Goal: Transaction & Acquisition: Purchase product/service

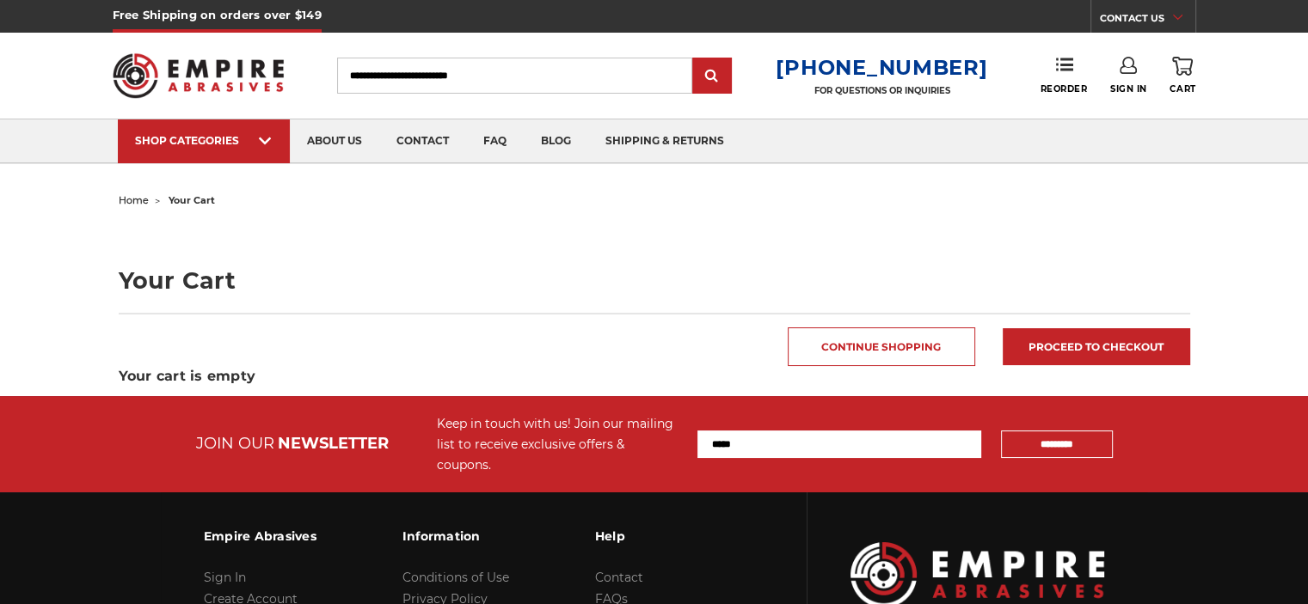
click at [1131, 72] on use at bounding box center [1127, 65] width 17 height 17
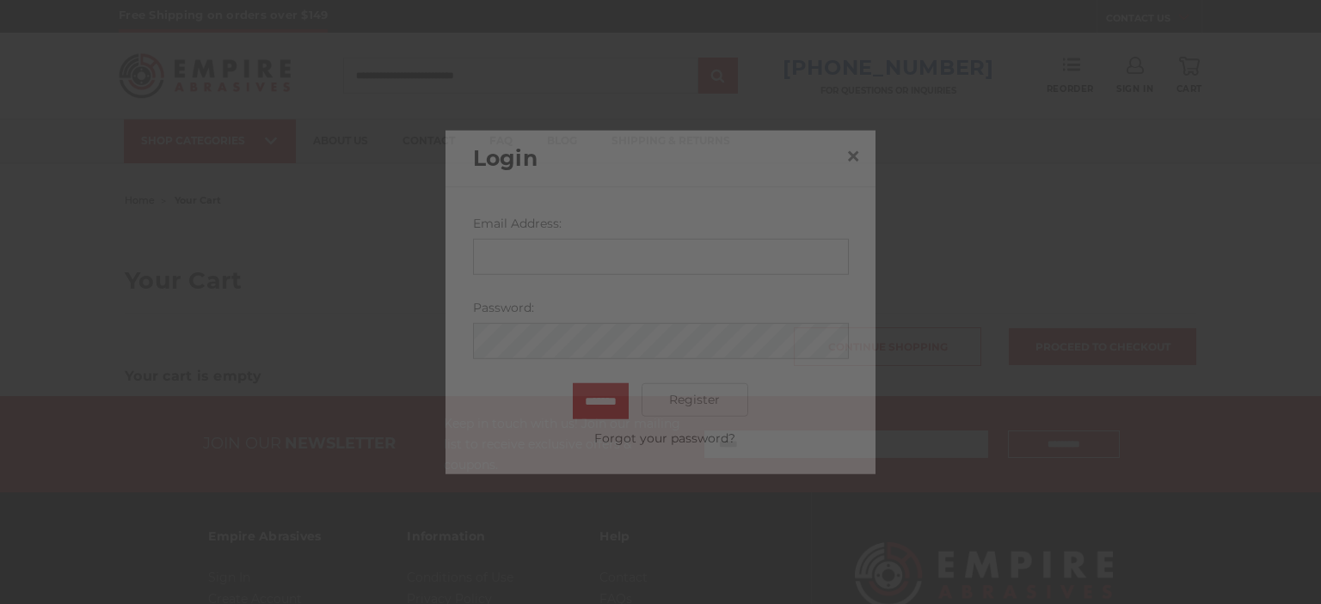
type input "**********"
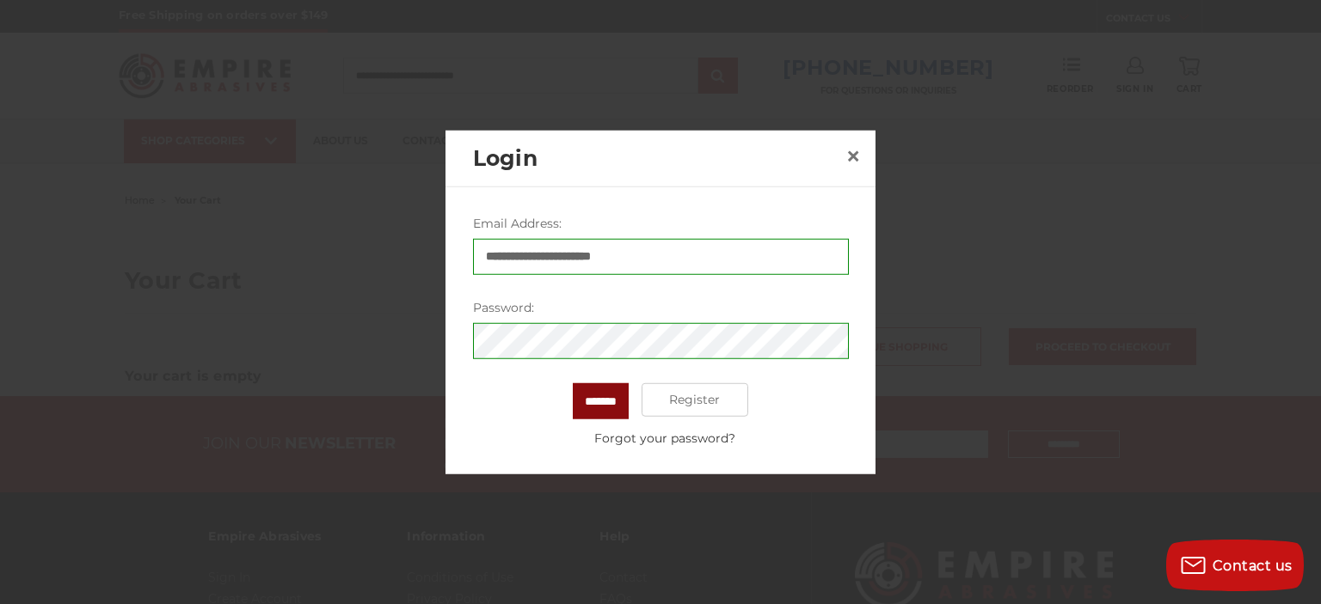
click at [616, 408] on input "*******" at bounding box center [601, 401] width 56 height 36
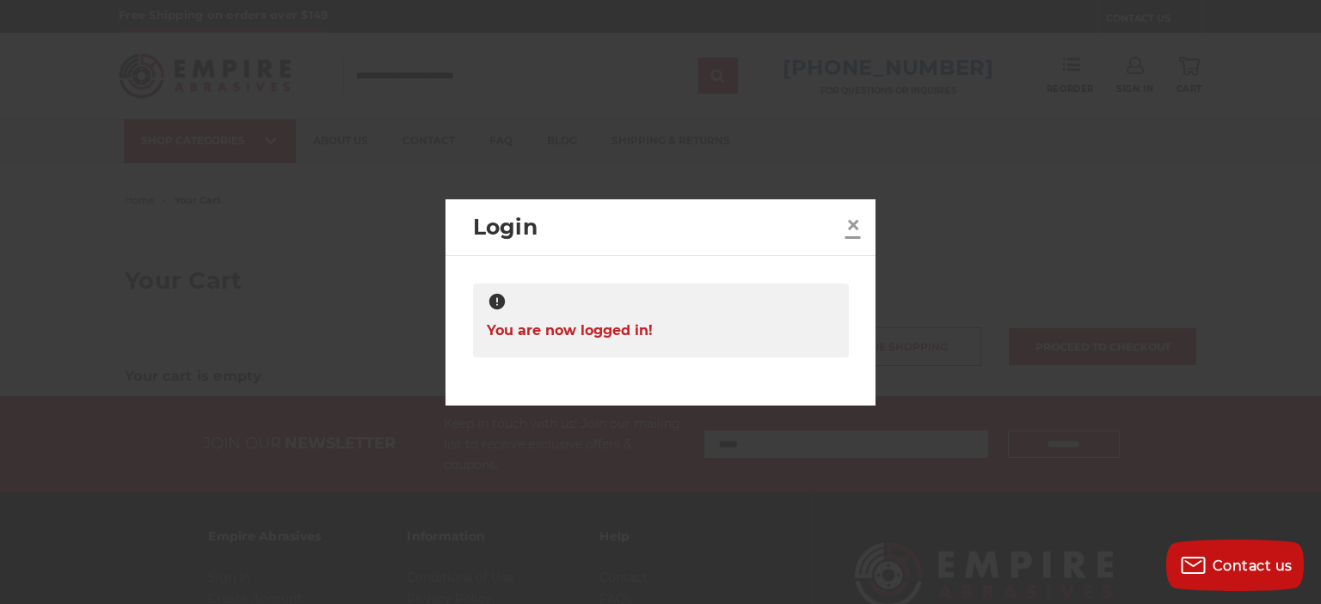
click at [842, 231] on link "×" at bounding box center [853, 226] width 28 height 28
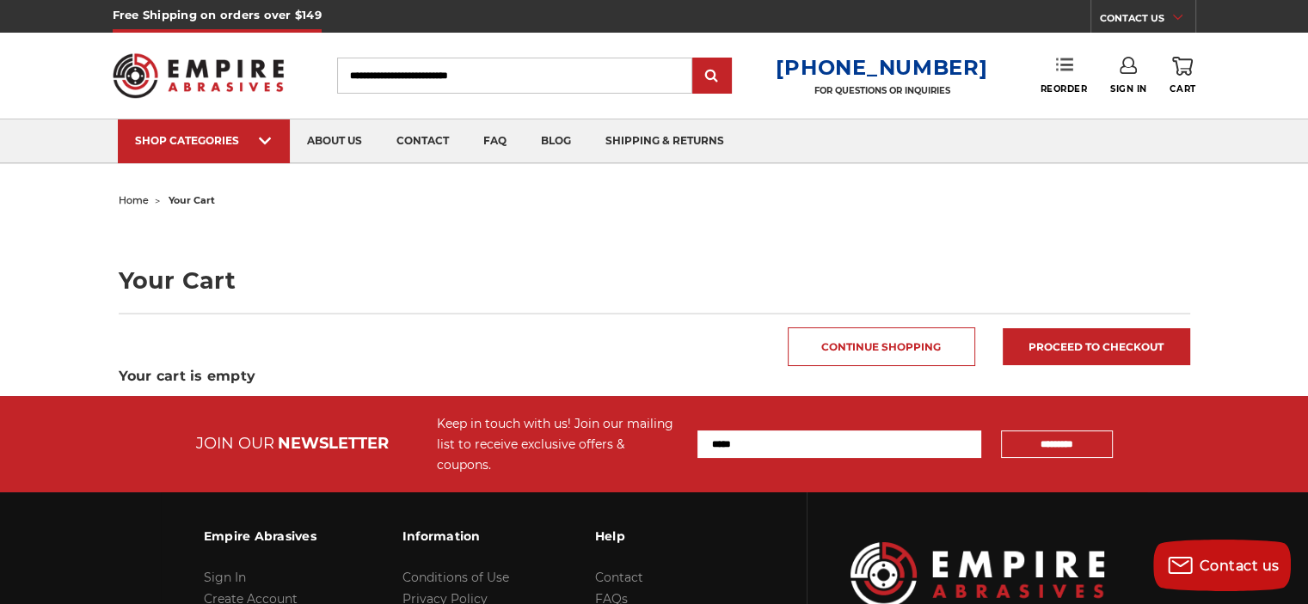
click at [1065, 77] on link "Reorder" at bounding box center [1062, 75] width 47 height 37
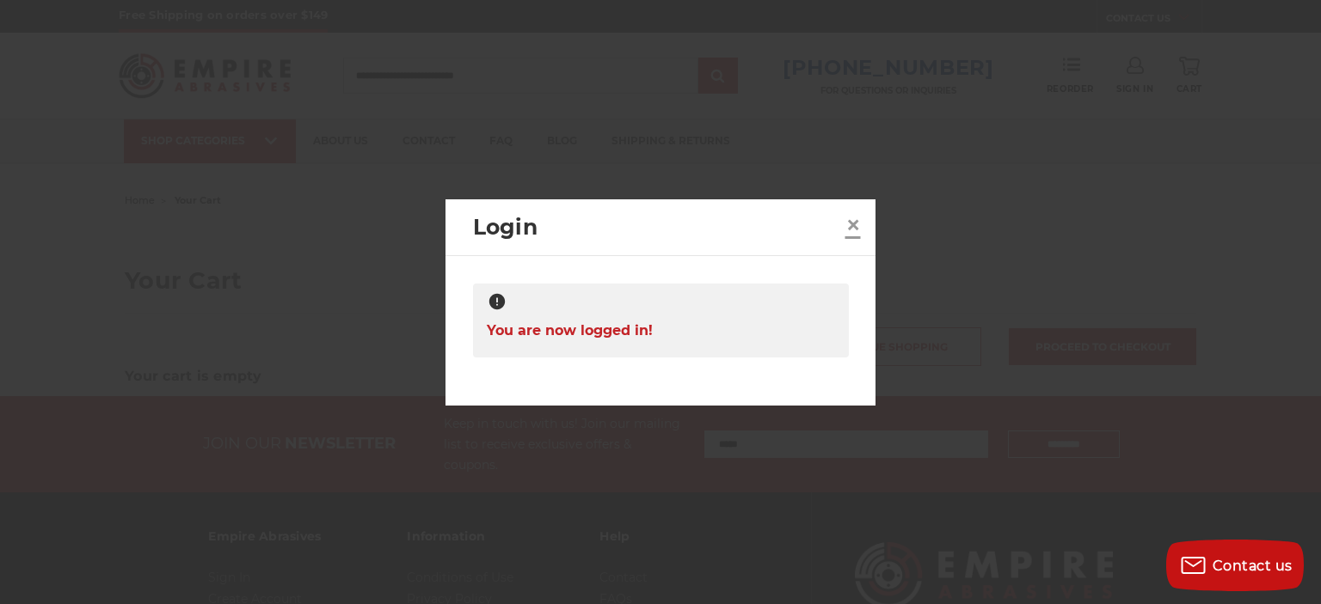
click at [849, 224] on span "×" at bounding box center [852, 225] width 15 height 34
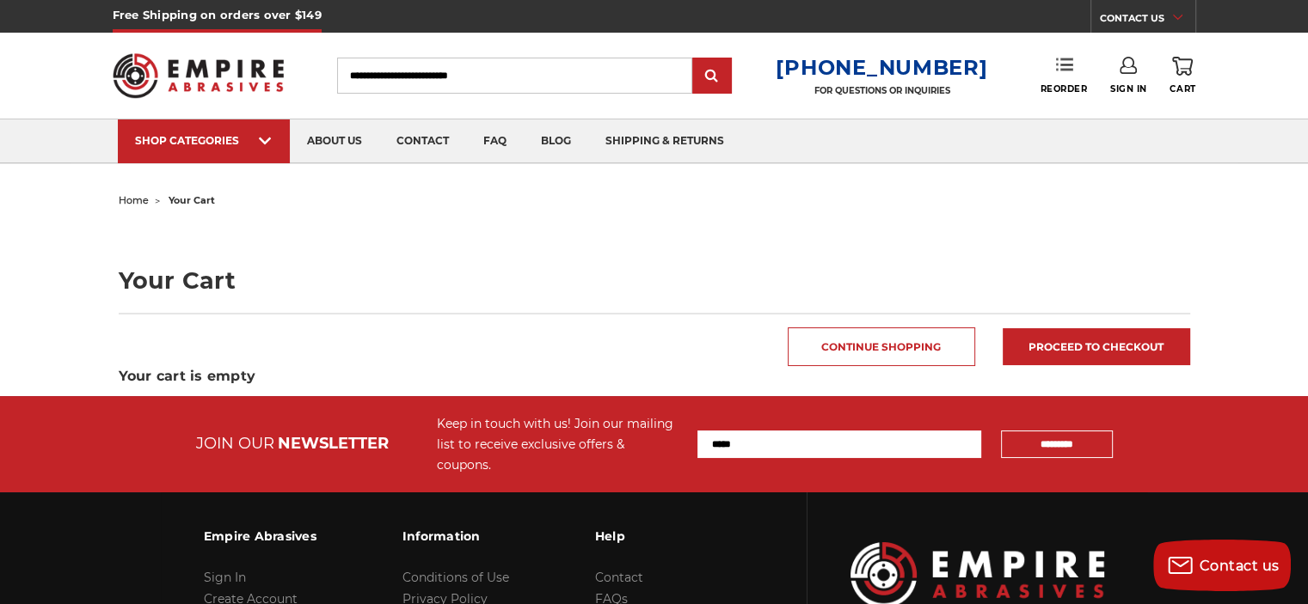
click at [1064, 69] on use at bounding box center [1064, 64] width 17 height 12
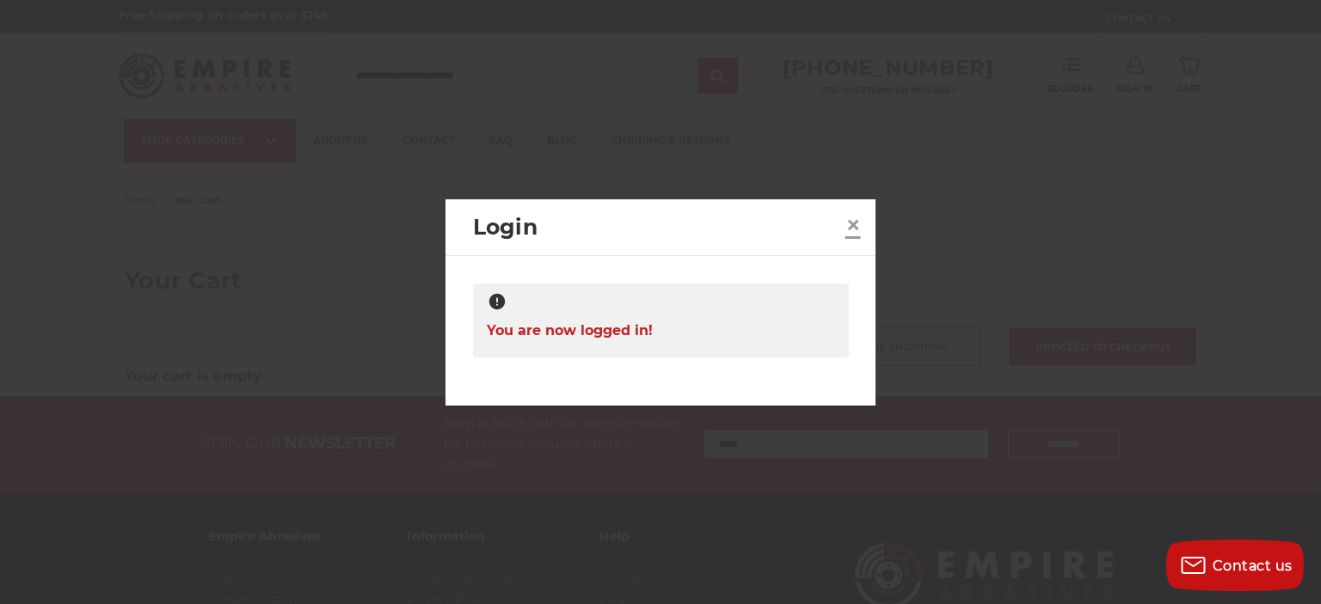
click at [857, 223] on span "×" at bounding box center [852, 225] width 15 height 34
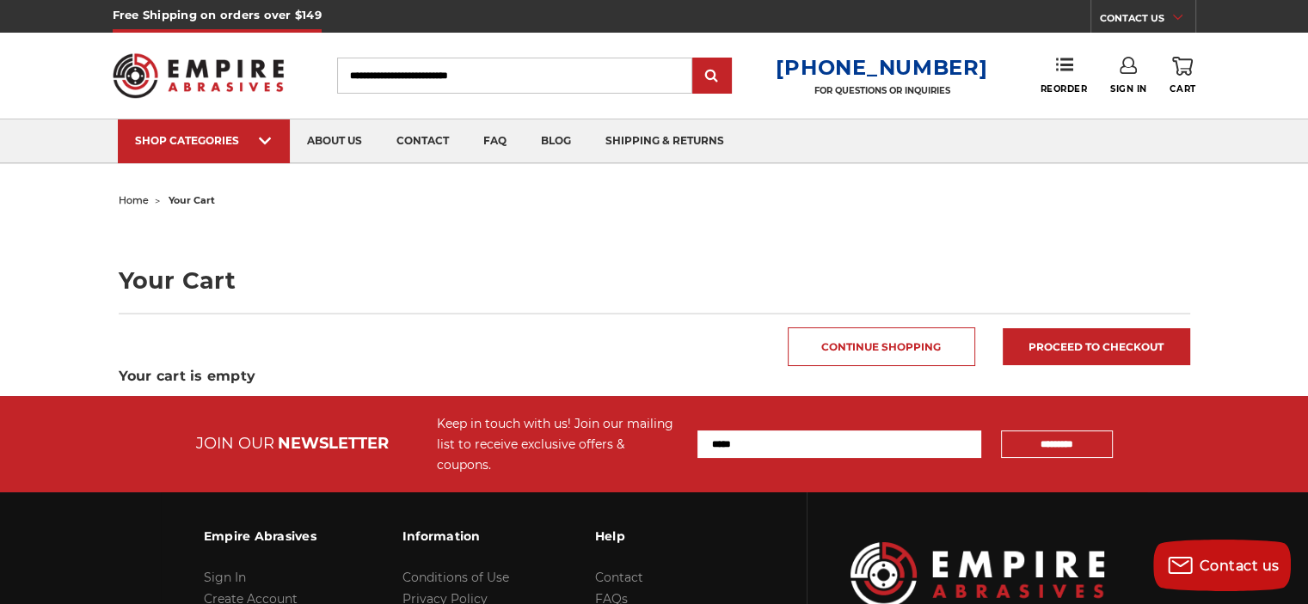
click at [211, 66] on img at bounding box center [199, 75] width 172 height 67
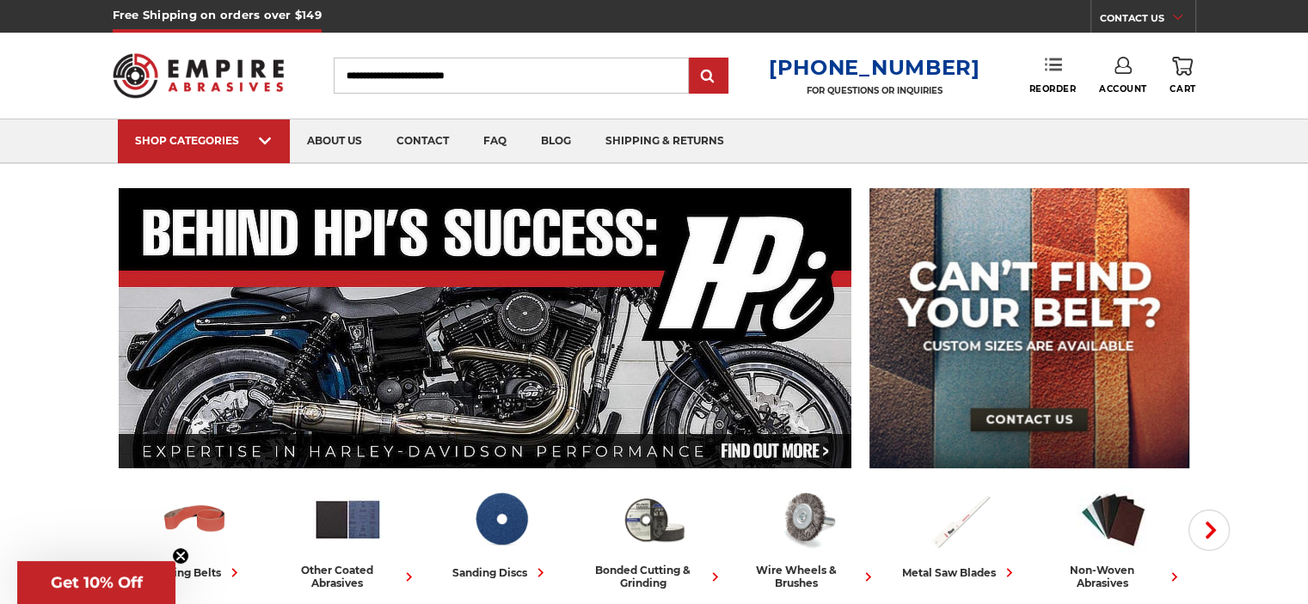
click at [1056, 61] on icon at bounding box center [1053, 64] width 17 height 17
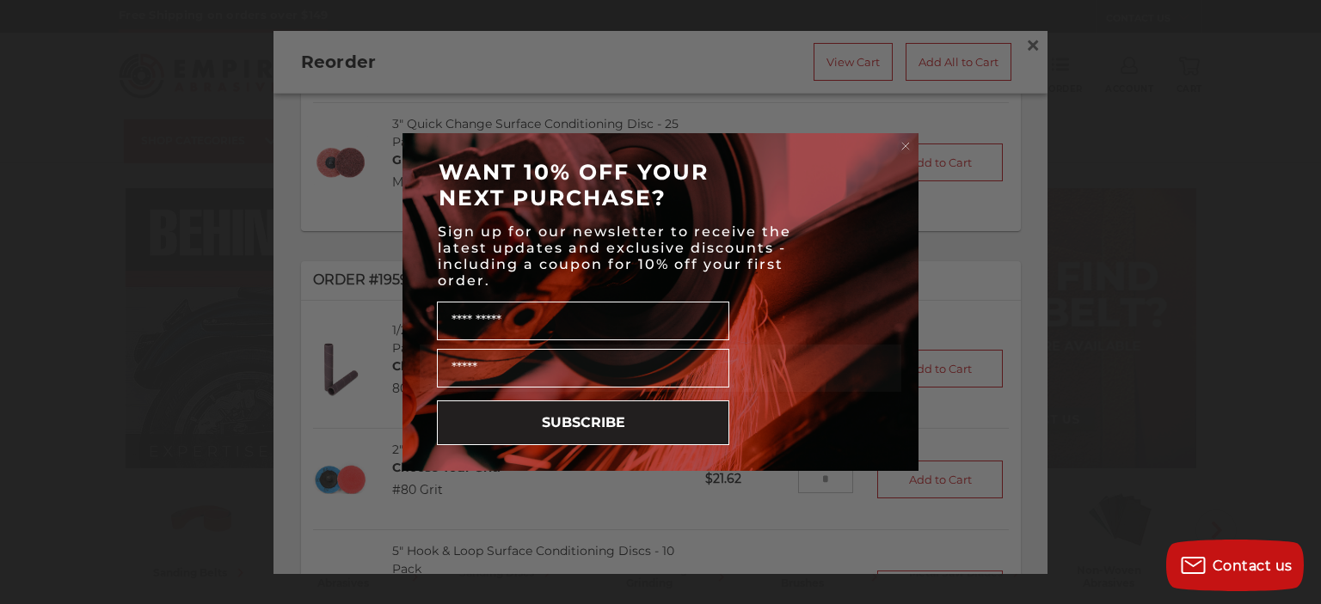
scroll to position [344, 0]
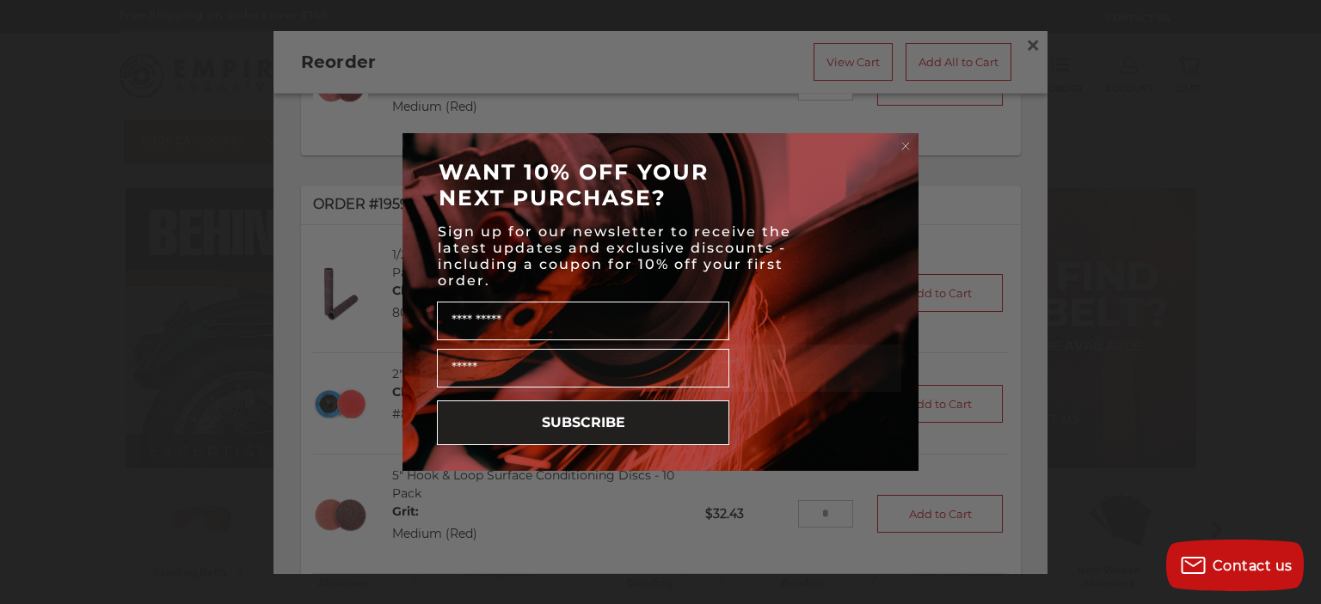
click at [905, 149] on circle "Close dialog" at bounding box center [906, 146] width 16 height 16
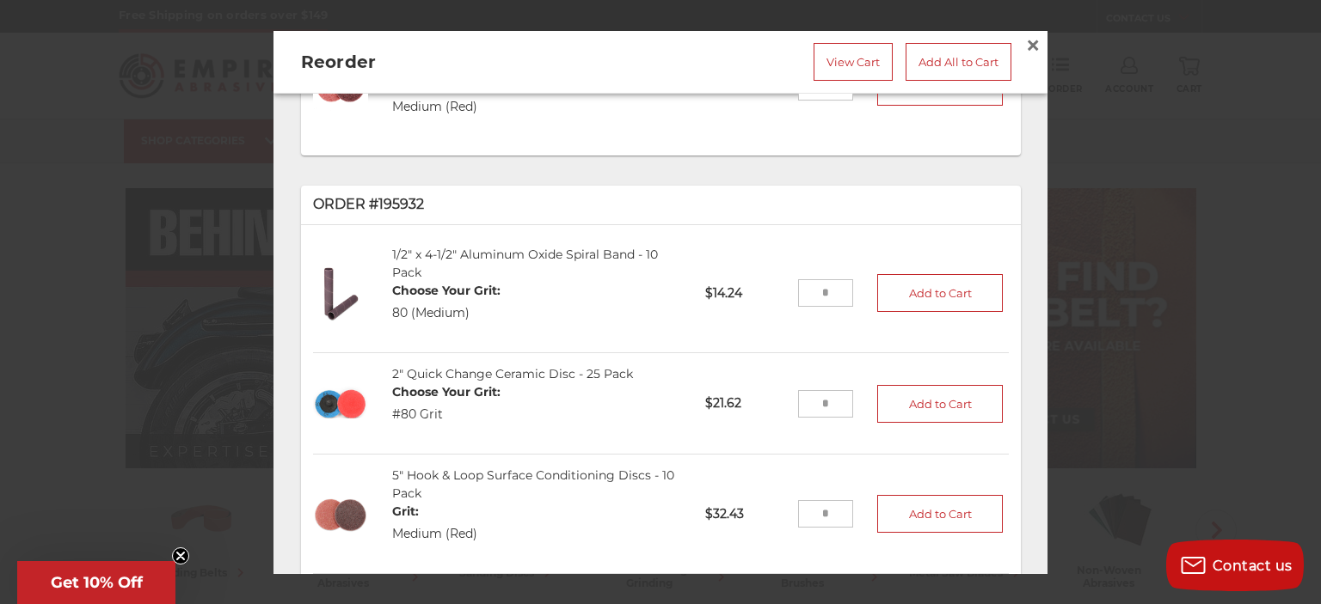
click at [819, 397] on input "tel" at bounding box center [826, 404] width 56 height 28
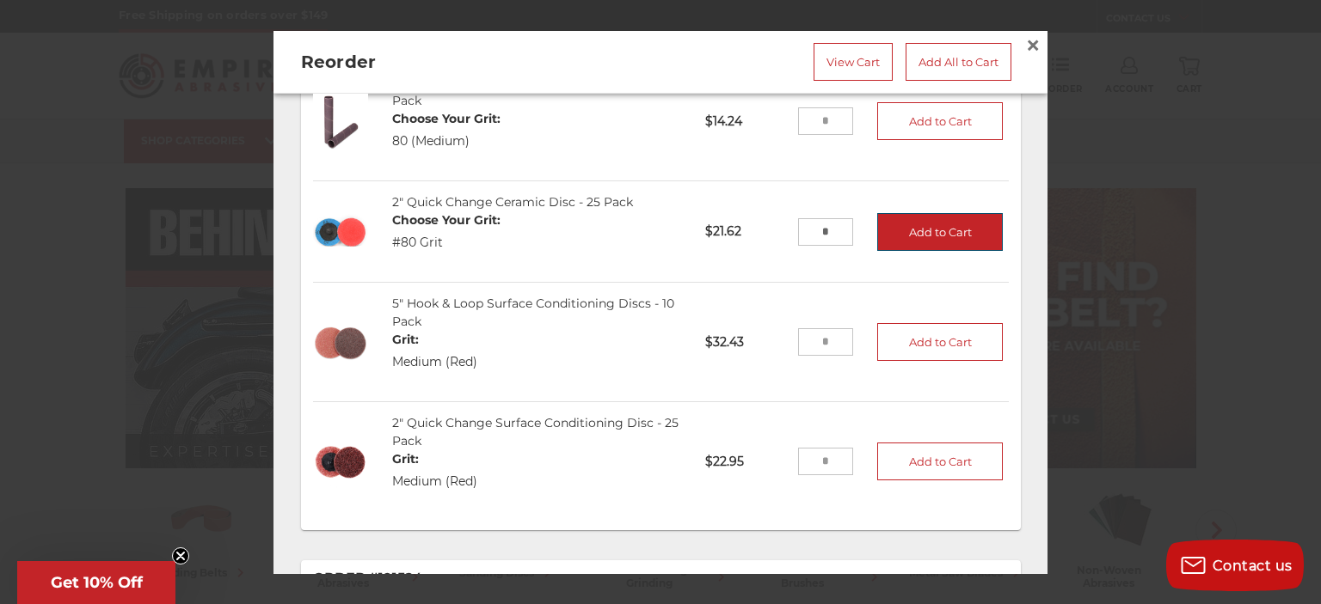
type input "*"
click at [914, 228] on button "Add to Cart" at bounding box center [940, 232] width 126 height 38
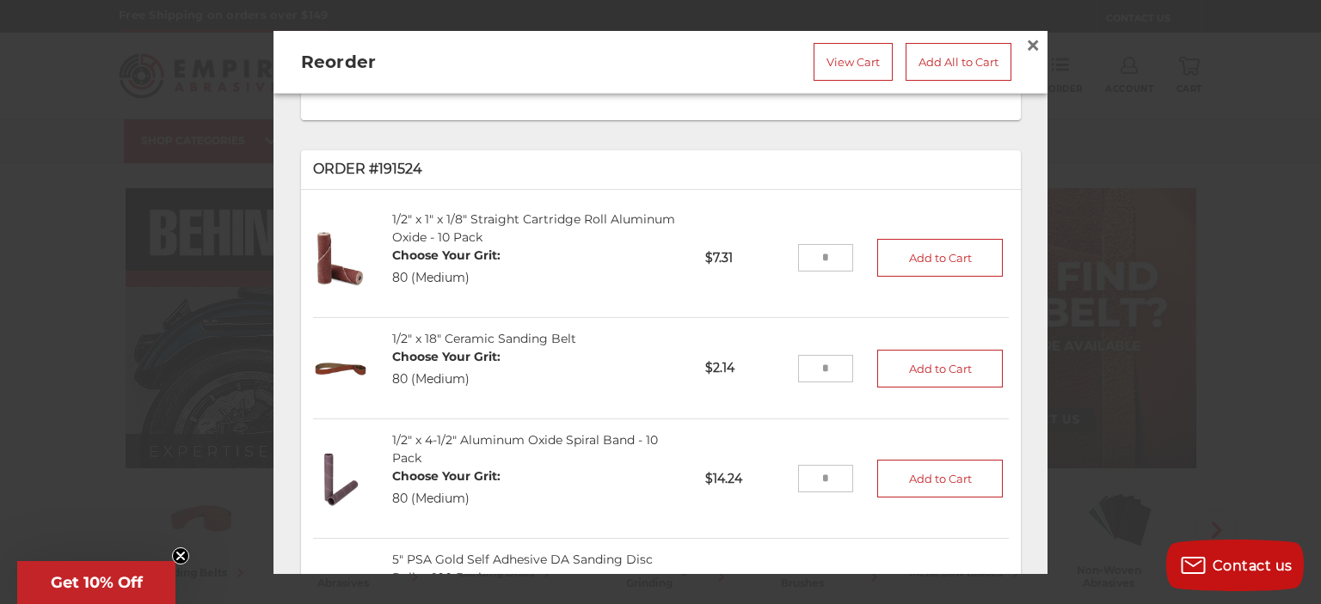
scroll to position [1032, 0]
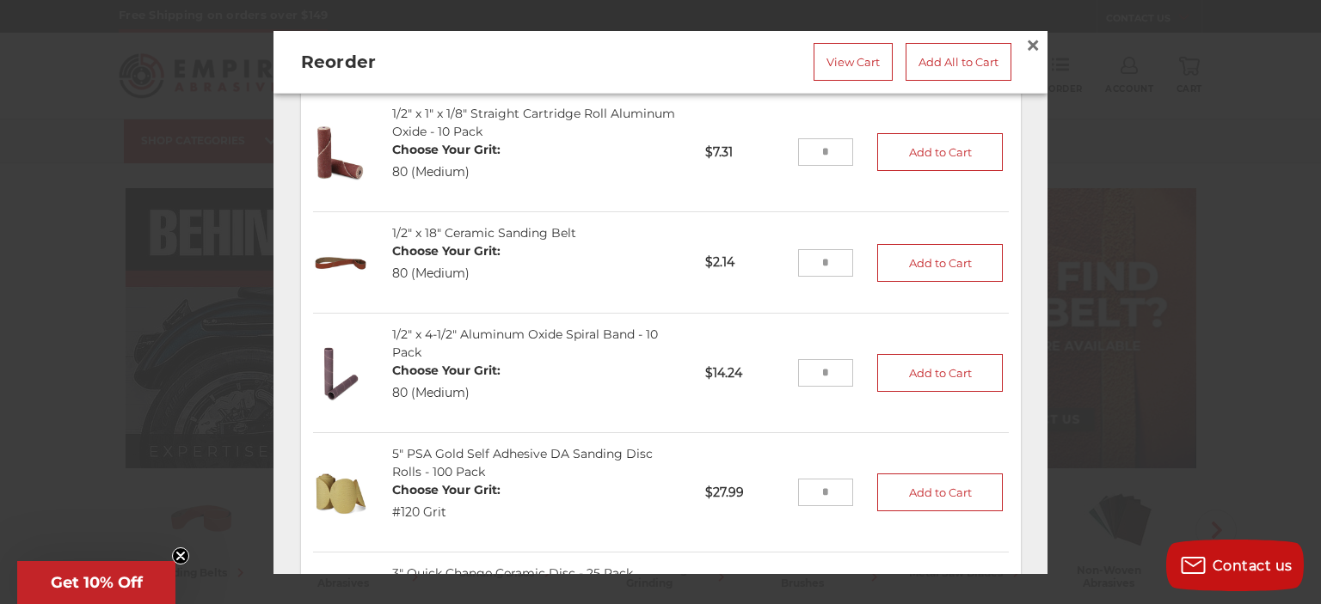
click at [802, 259] on input "tel" at bounding box center [826, 263] width 56 height 28
click at [811, 261] on input "tel" at bounding box center [826, 263] width 56 height 28
type input "**"
click at [929, 263] on button "Add to Cart" at bounding box center [940, 263] width 126 height 38
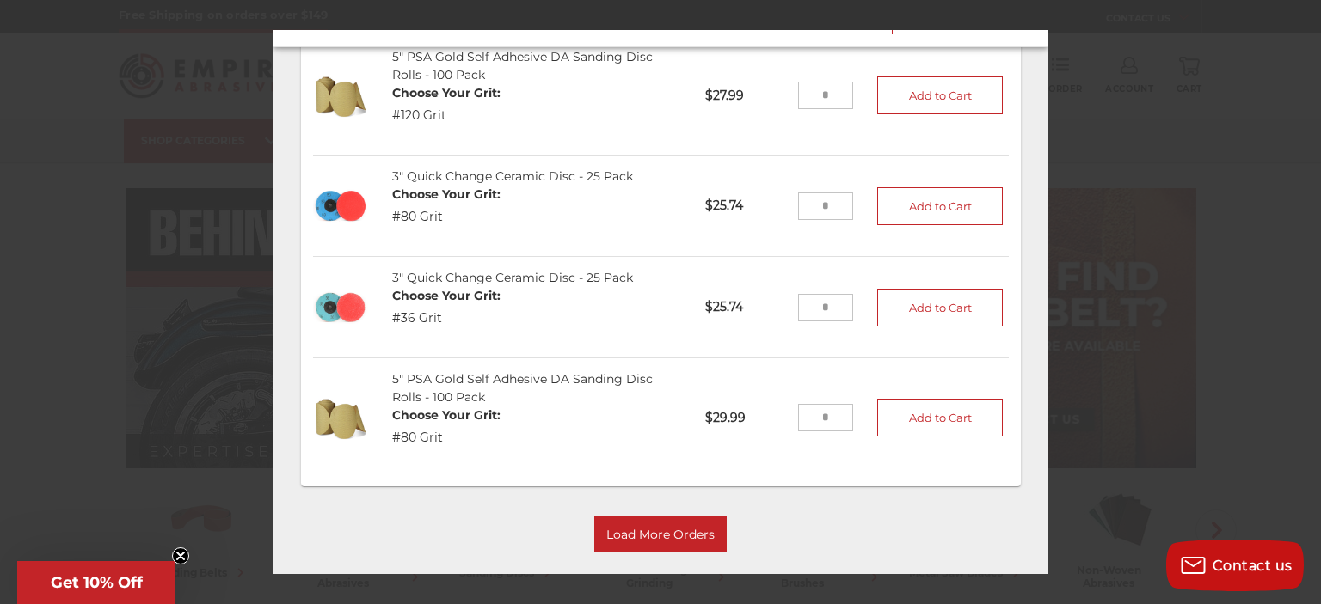
scroll to position [72, 0]
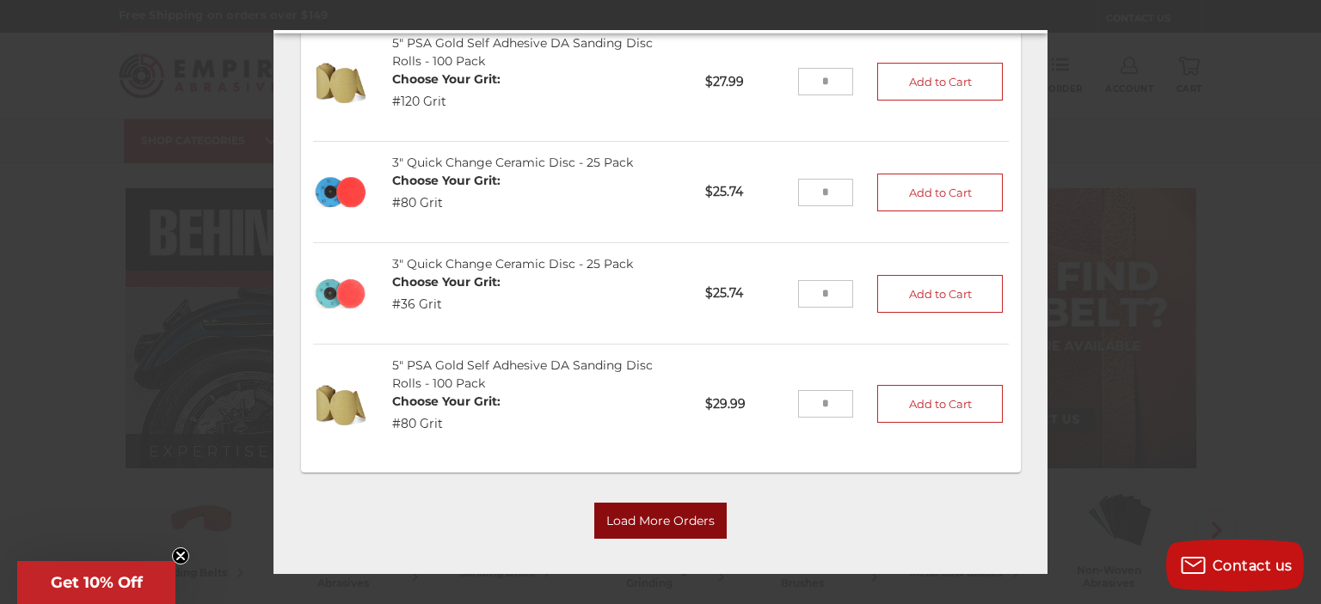
click at [678, 505] on button "Load More Orders" at bounding box center [660, 520] width 132 height 36
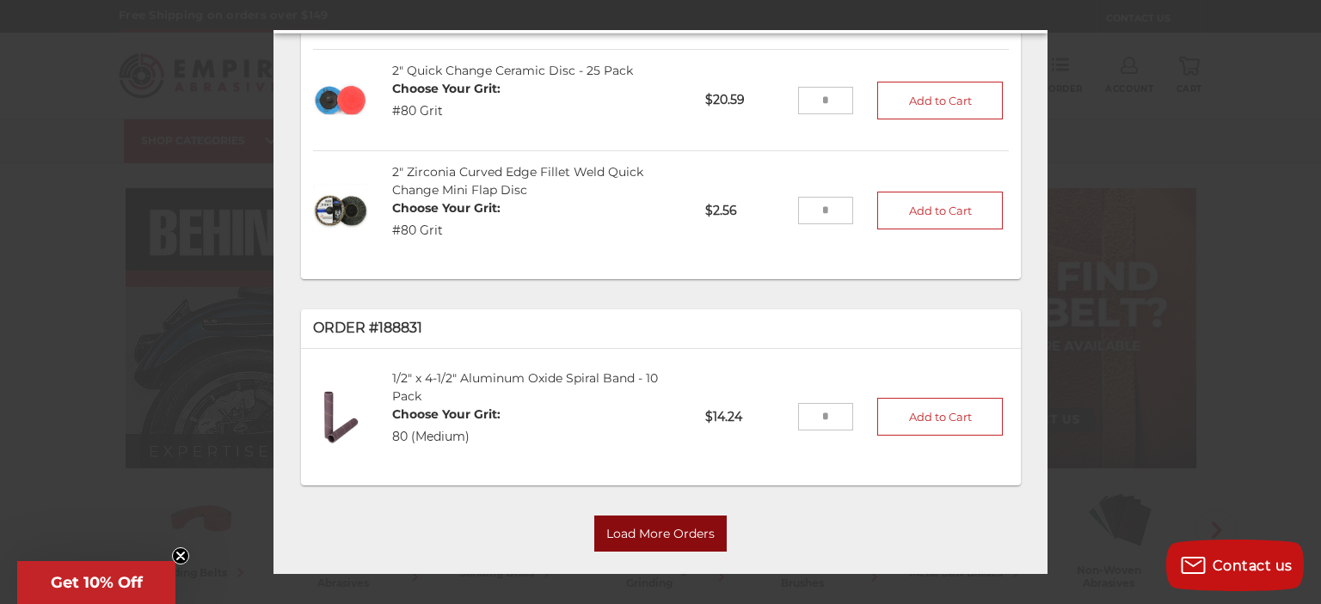
scroll to position [2985, 0]
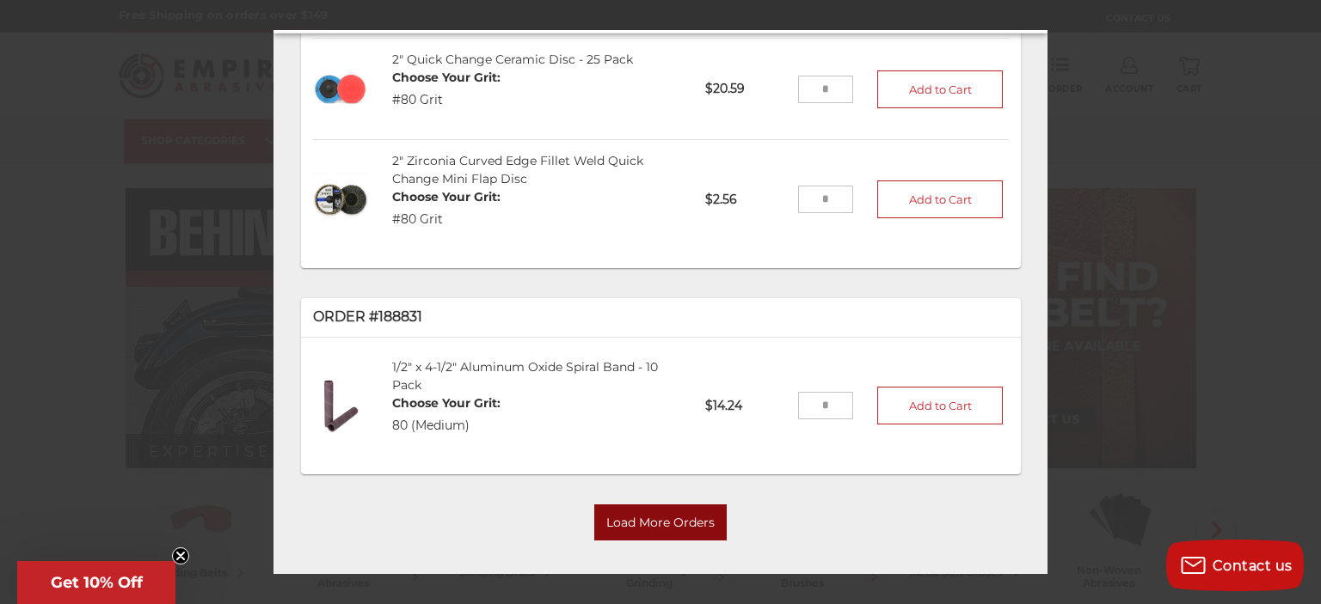
click at [680, 504] on button "Load More Orders" at bounding box center [660, 522] width 132 height 36
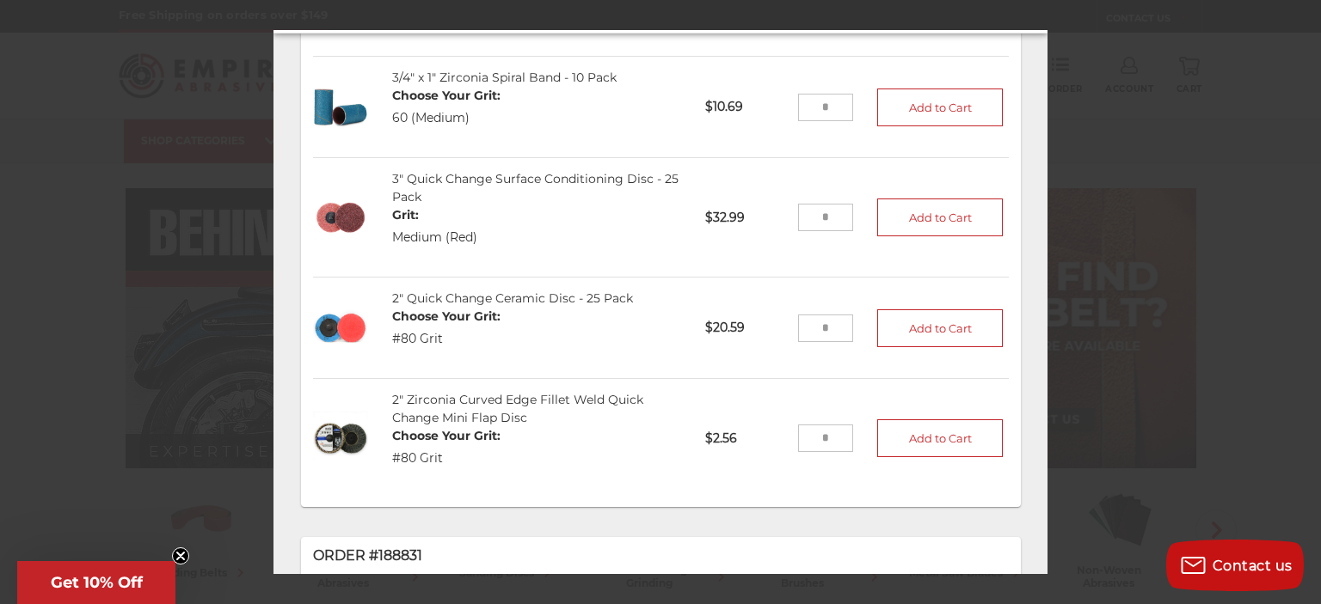
scroll to position [2751, 0]
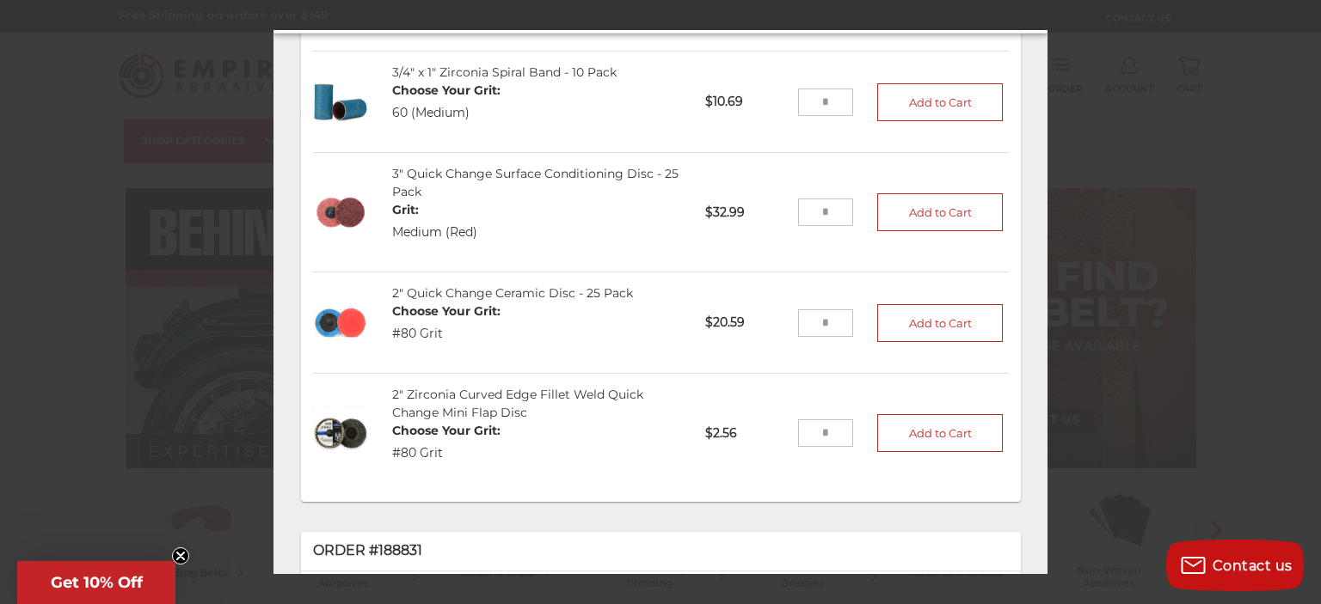
click at [812, 420] on input "tel" at bounding box center [826, 434] width 56 height 28
type input "**"
click at [877, 416] on button "Add to Cart" at bounding box center [940, 433] width 126 height 38
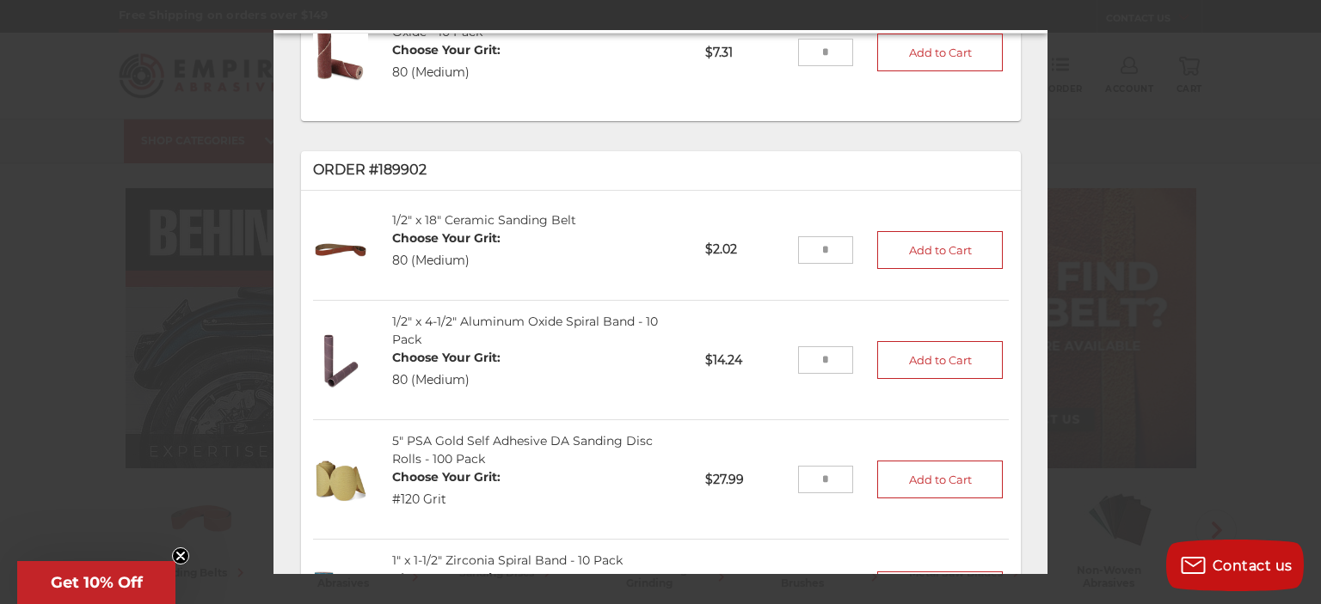
scroll to position [2235, 0]
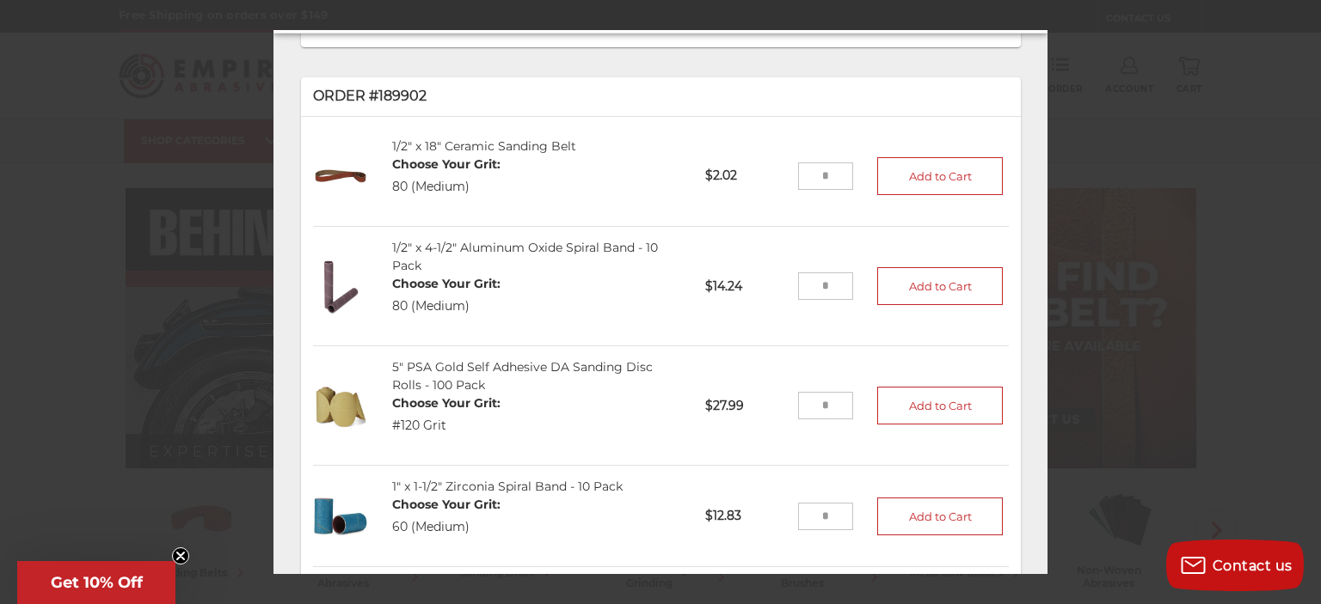
click at [800, 392] on input "tel" at bounding box center [826, 406] width 56 height 28
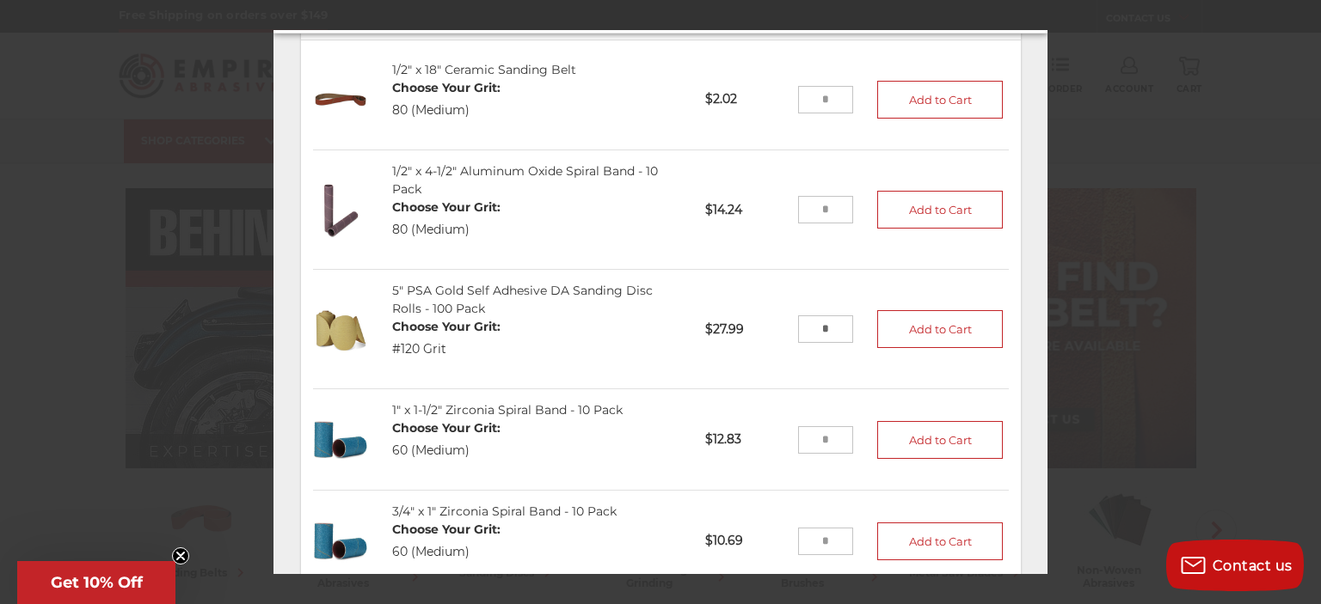
scroll to position [2321, 0]
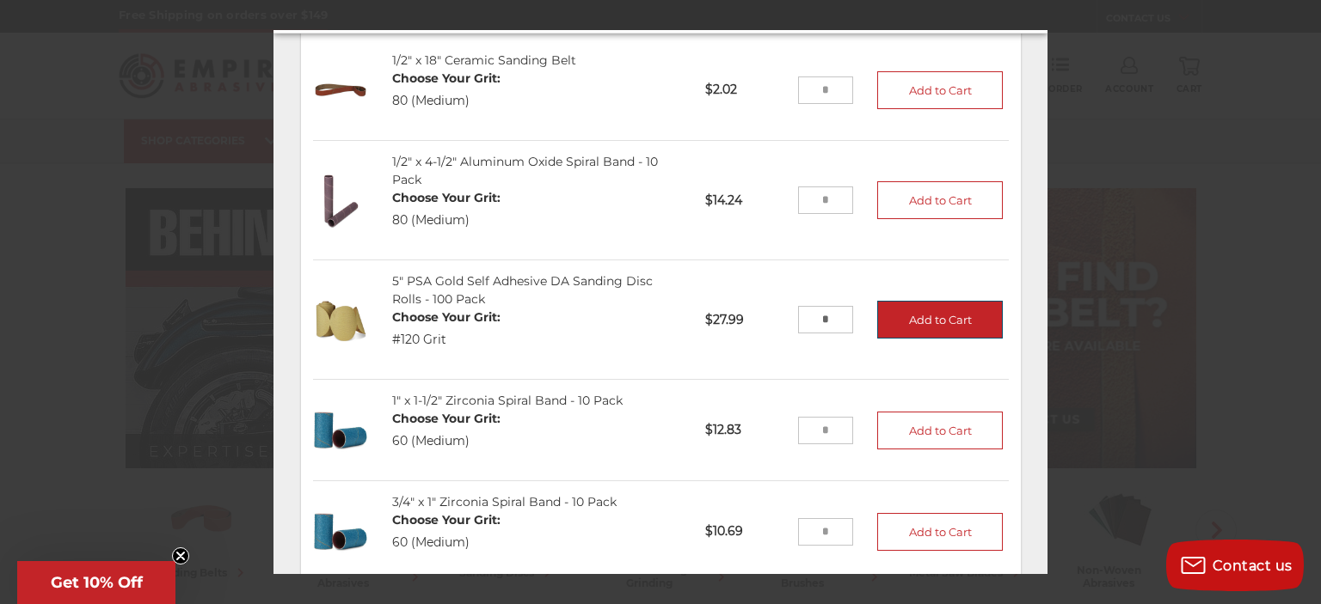
type input "*"
click at [944, 303] on button "Add to Cart" at bounding box center [940, 320] width 126 height 38
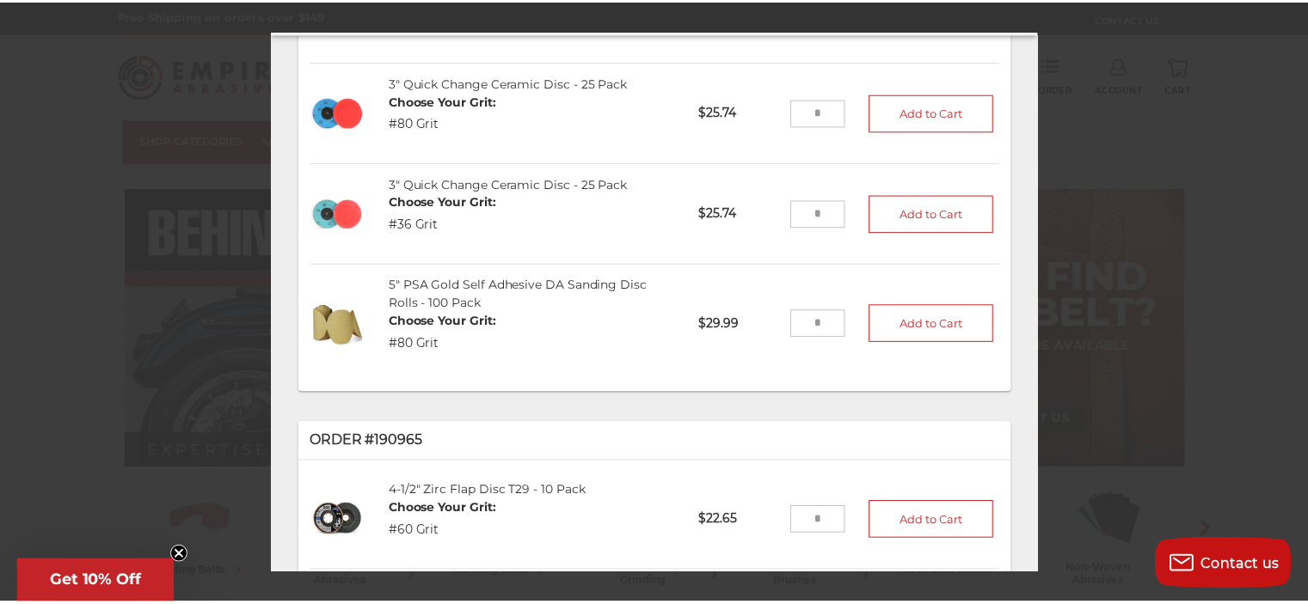
scroll to position [1462, 0]
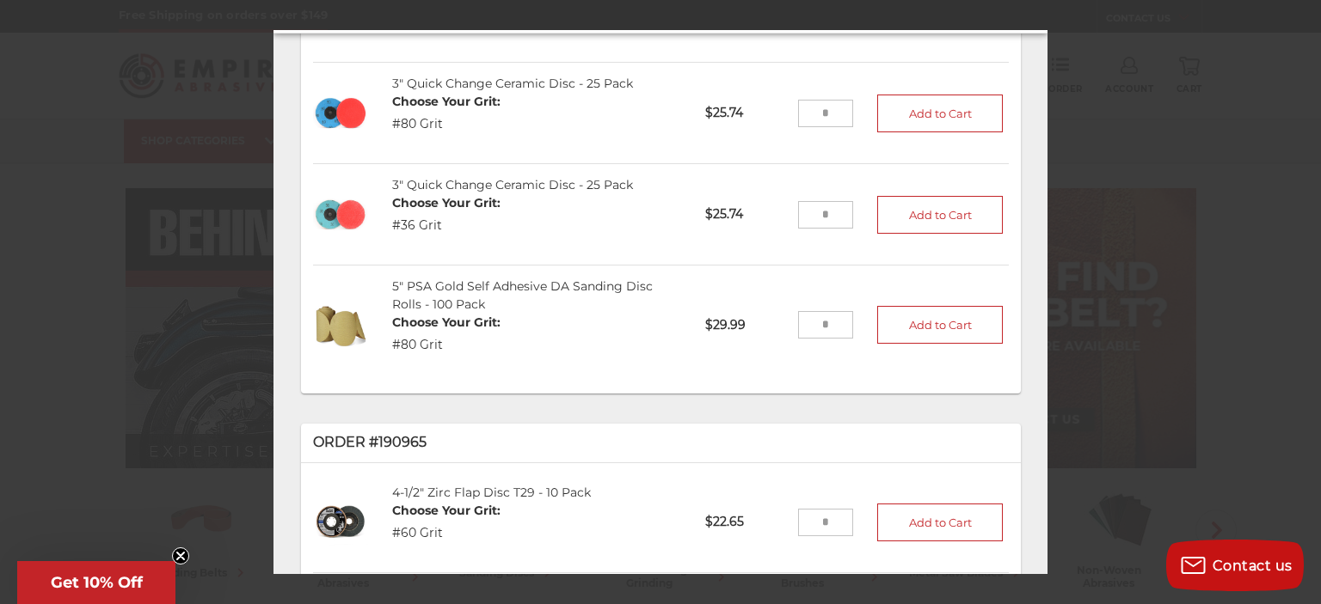
click at [821, 312] on input "tel" at bounding box center [826, 325] width 56 height 28
type input "*"
click at [877, 316] on button "Add to Cart" at bounding box center [940, 325] width 126 height 38
click at [1207, 182] on div at bounding box center [660, 302] width 1321 height 604
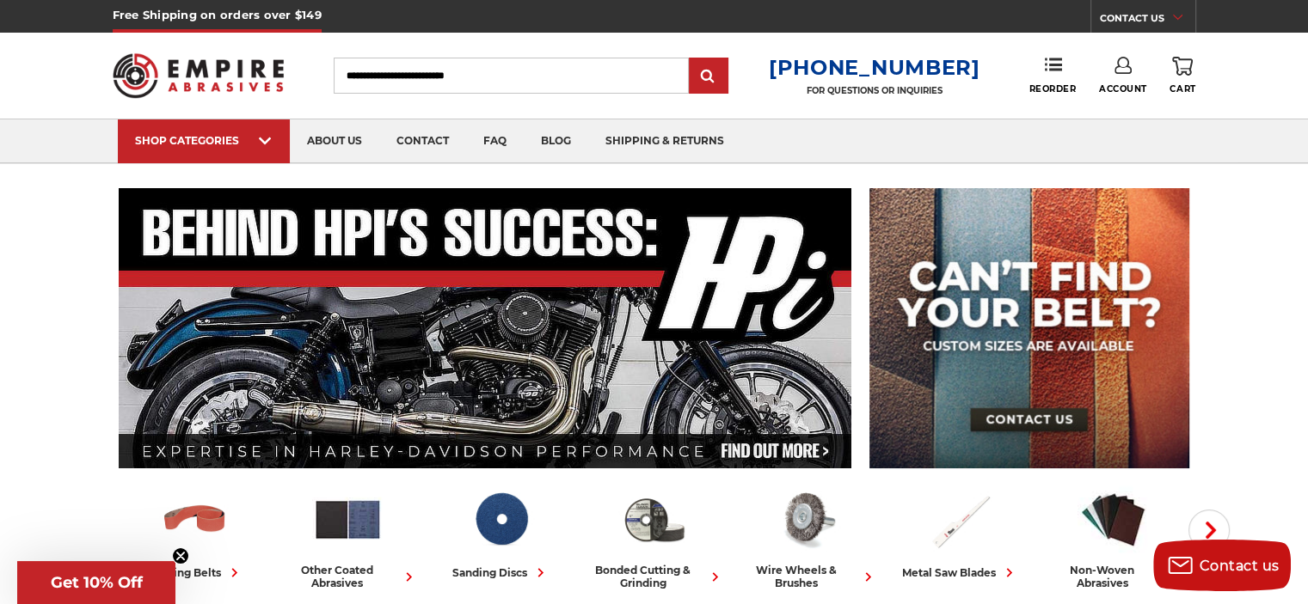
click at [1189, 72] on icon at bounding box center [1182, 66] width 21 height 19
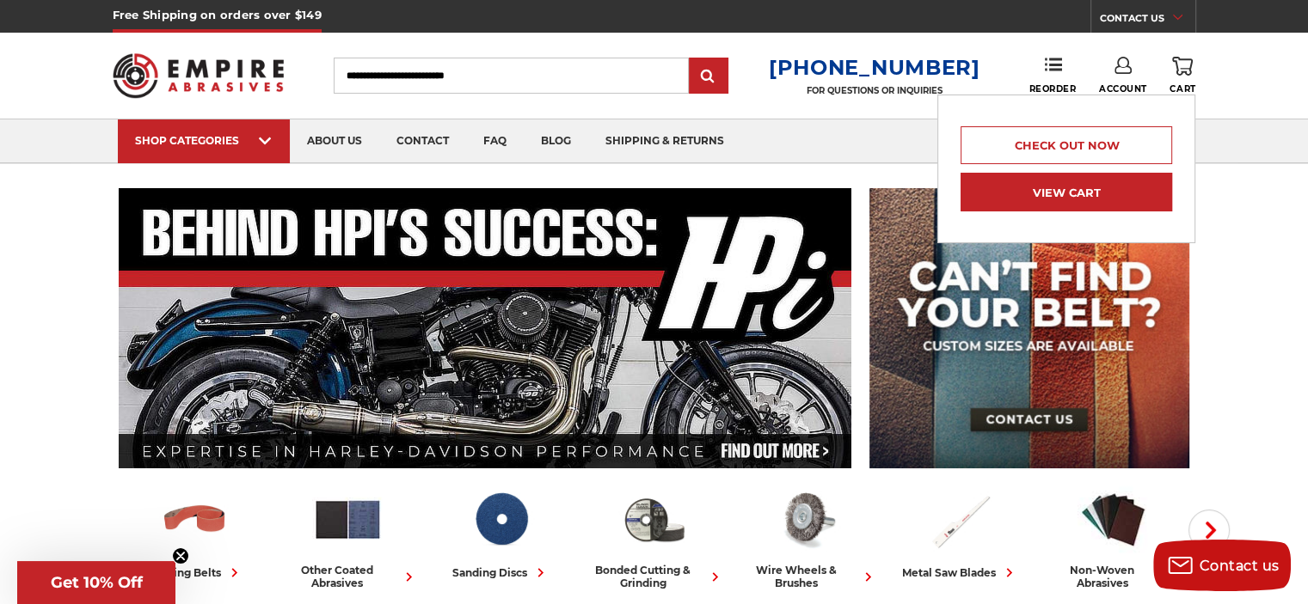
click at [1088, 199] on link "View Cart" at bounding box center [1066, 192] width 212 height 39
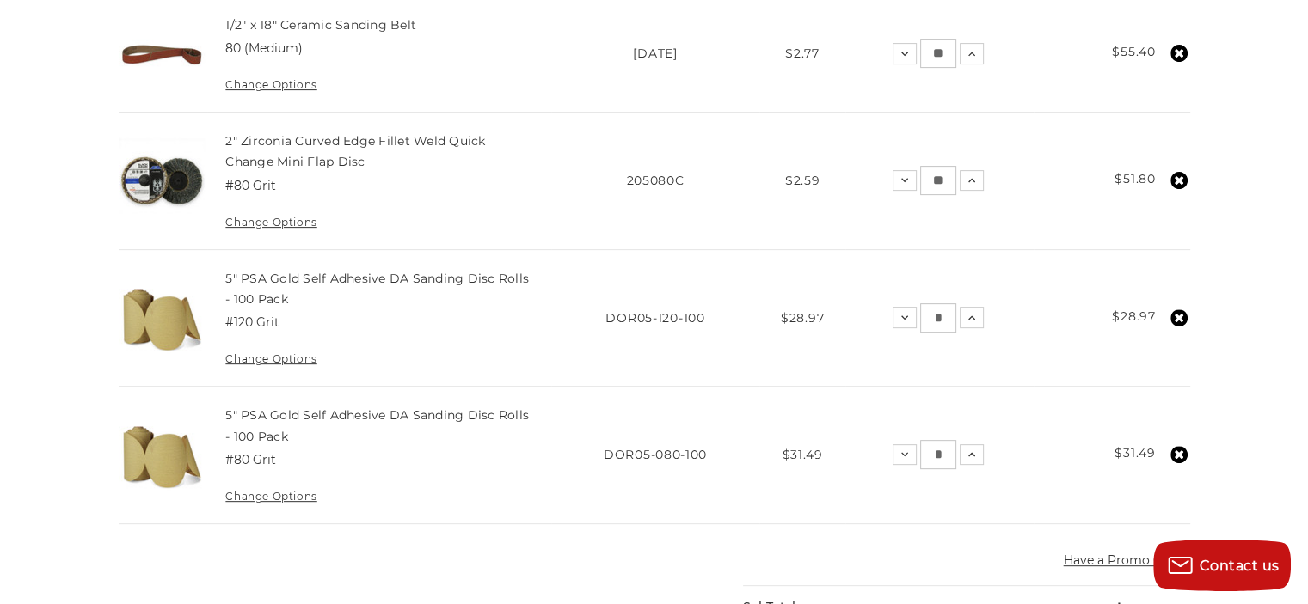
scroll to position [602, 0]
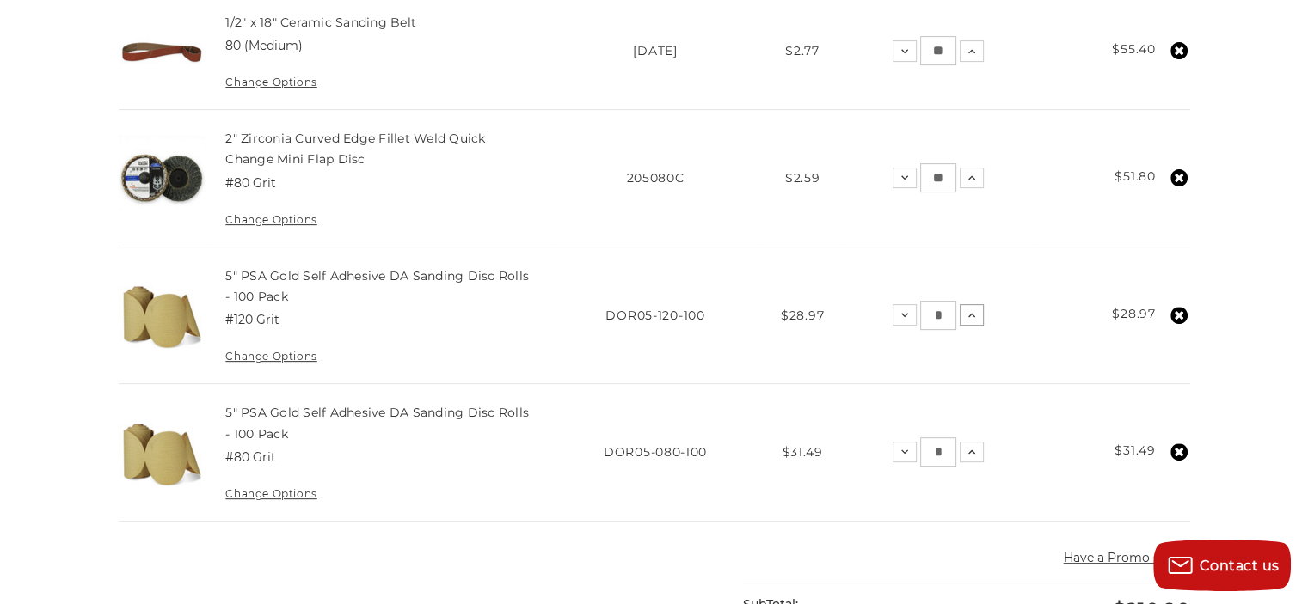
click at [973, 309] on icon at bounding box center [972, 316] width 14 height 14
click at [984, 439] on td "Quantity: Decrease Quantity: * Increase Quantity:" at bounding box center [939, 453] width 188 height 138
click at [978, 445] on icon at bounding box center [972, 452] width 14 height 14
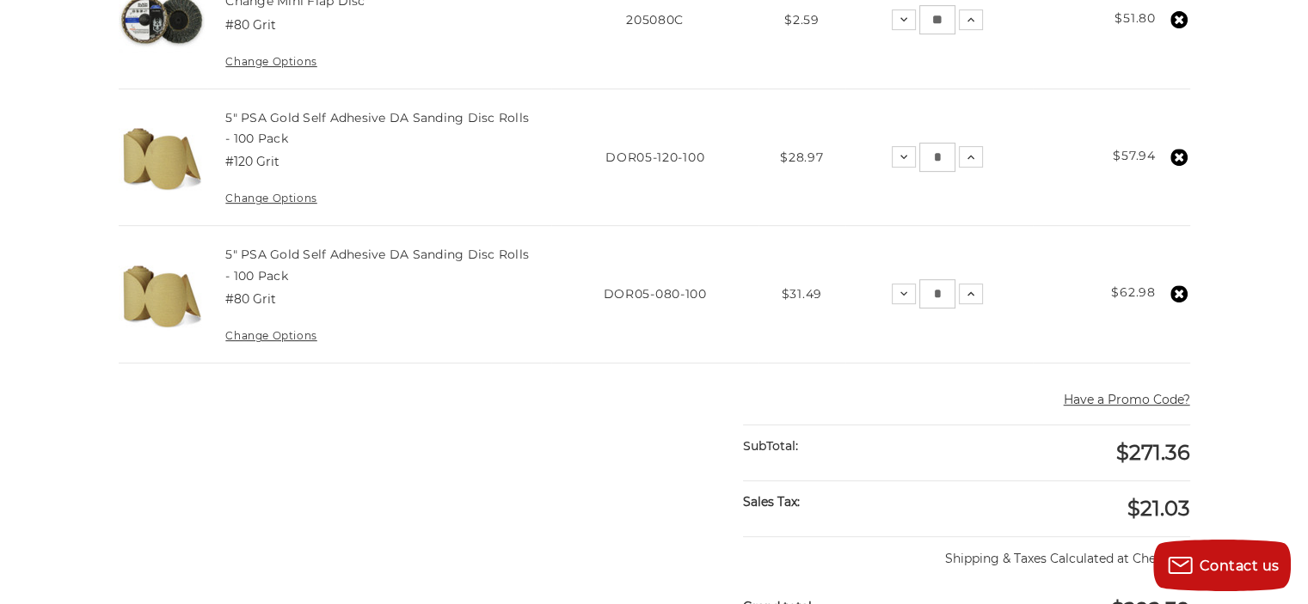
scroll to position [946, 0]
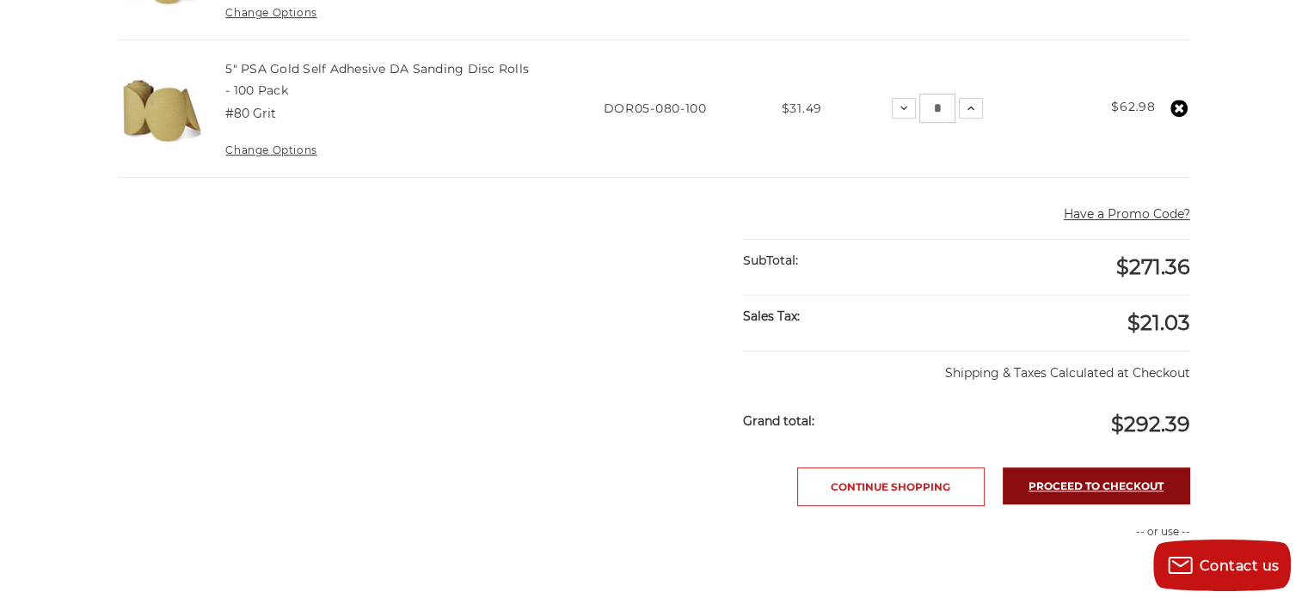
click at [1137, 474] on link "Proceed to checkout" at bounding box center [1096, 486] width 187 height 37
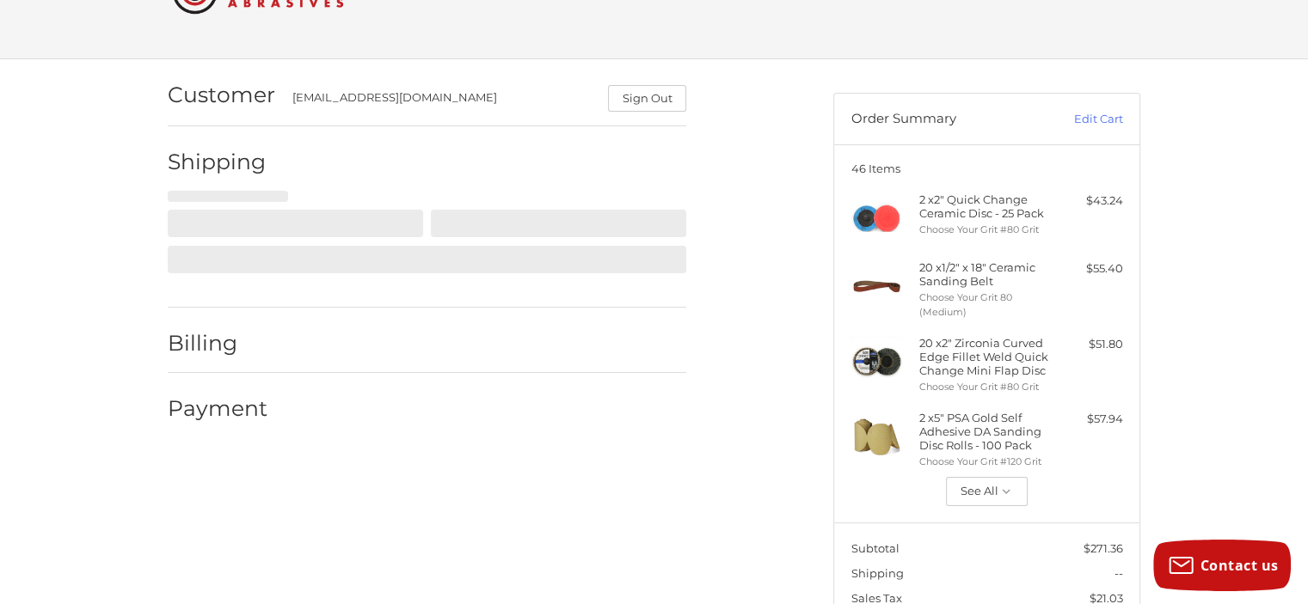
scroll to position [80, 0]
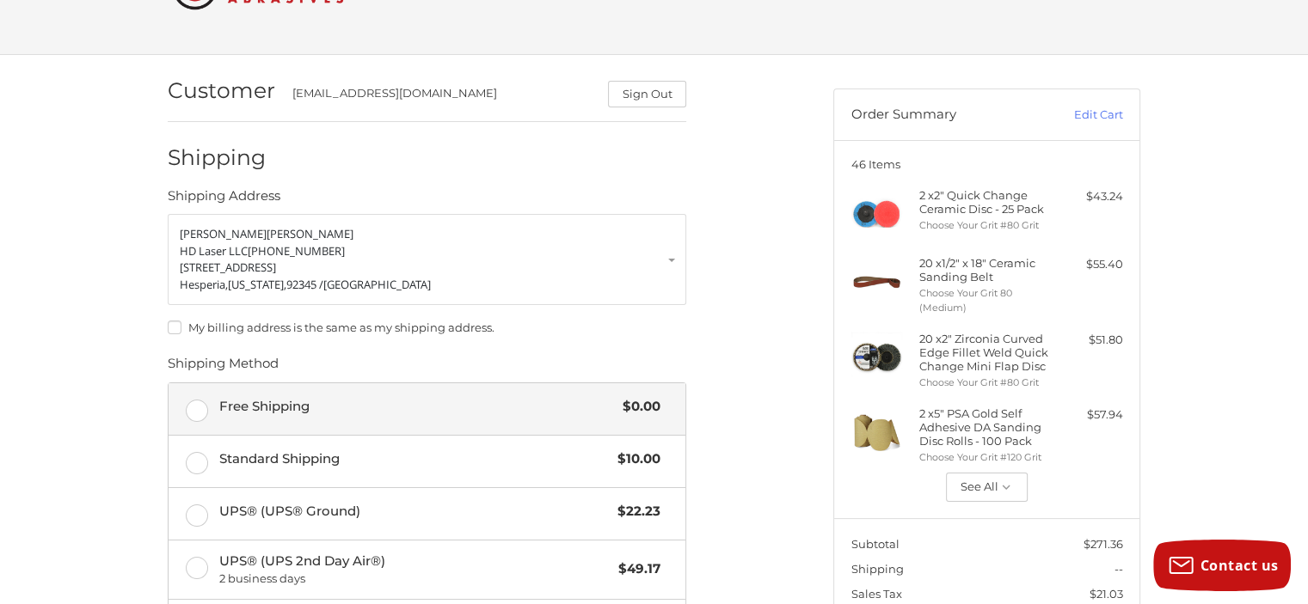
click at [187, 417] on label "Free Shipping $0.00" at bounding box center [427, 409] width 517 height 52
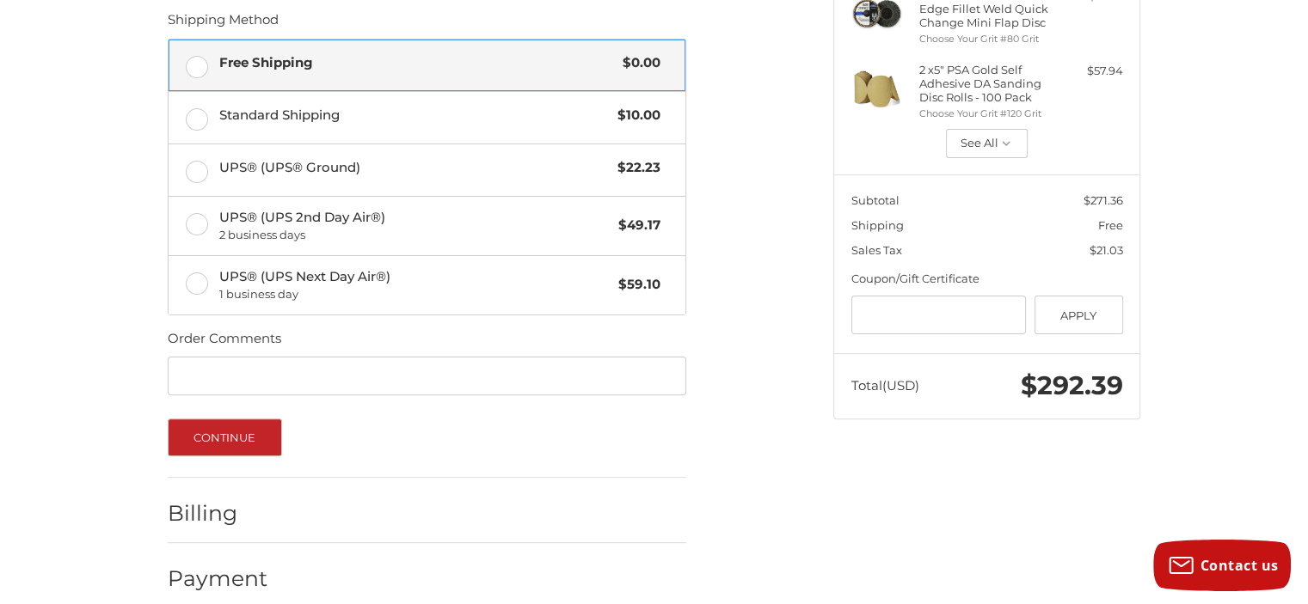
scroll to position [442, 0]
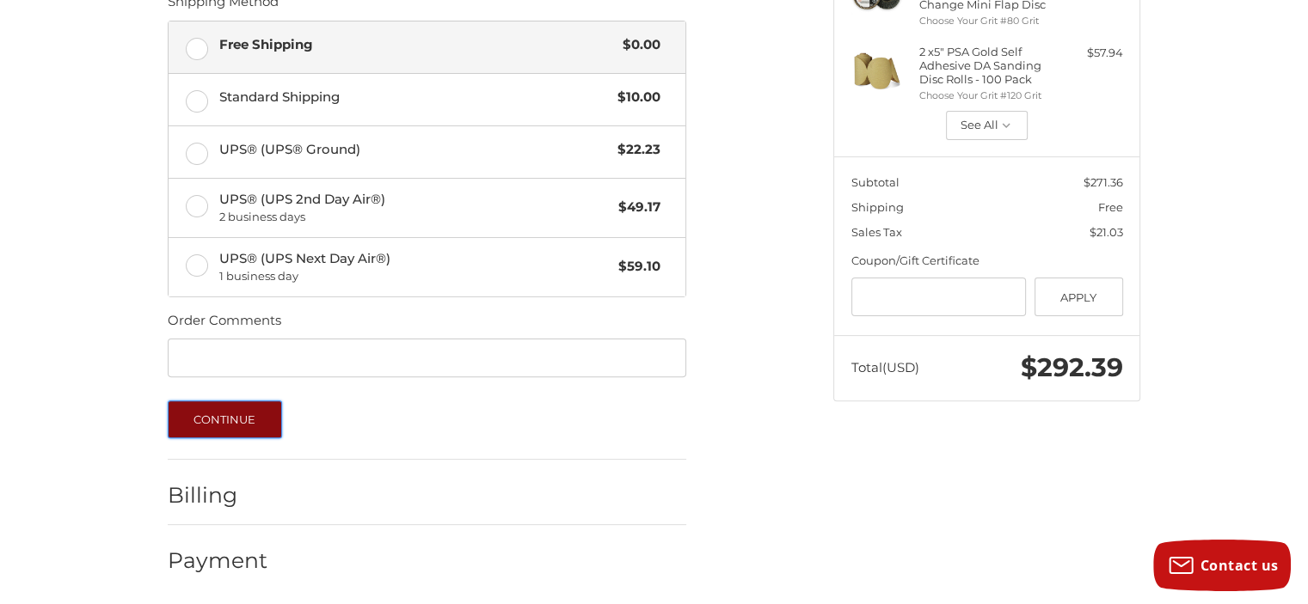
click at [255, 409] on button "Continue" at bounding box center [225, 420] width 114 height 38
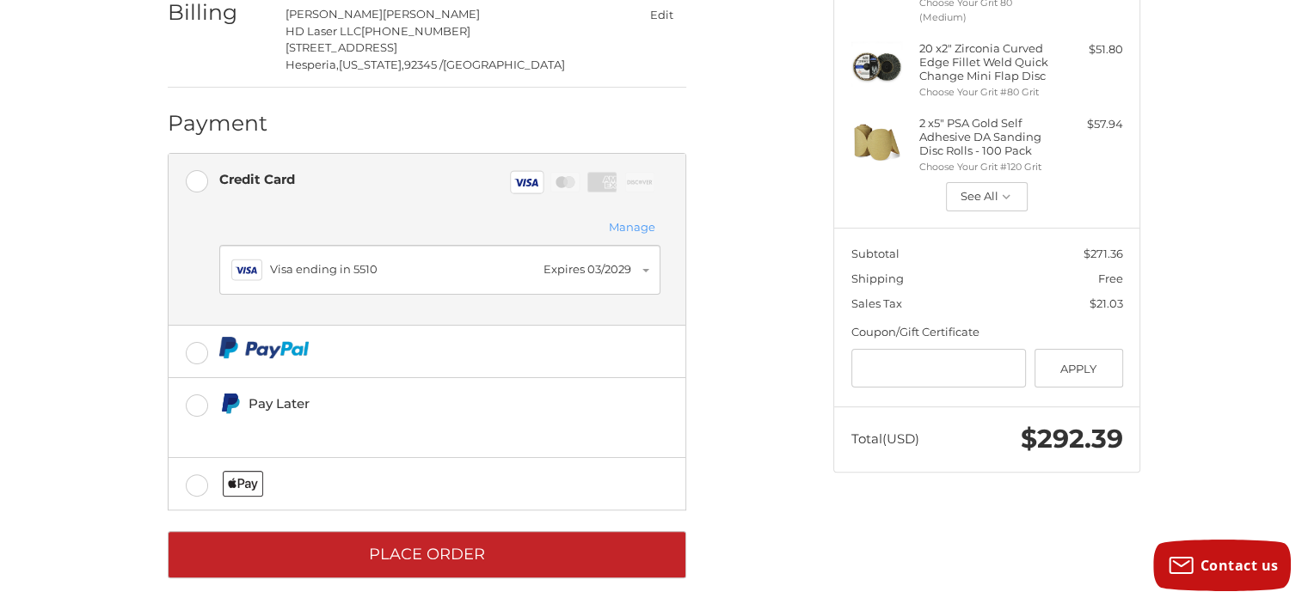
scroll to position [379, 0]
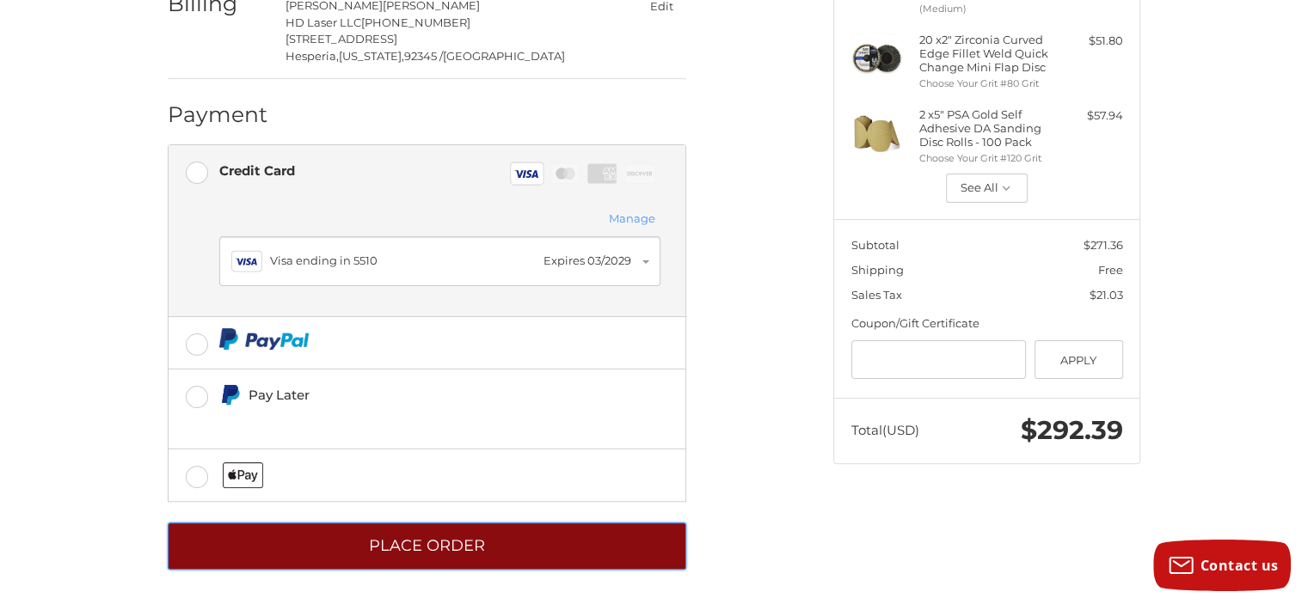
click at [463, 535] on button "Place Order" at bounding box center [427, 546] width 518 height 47
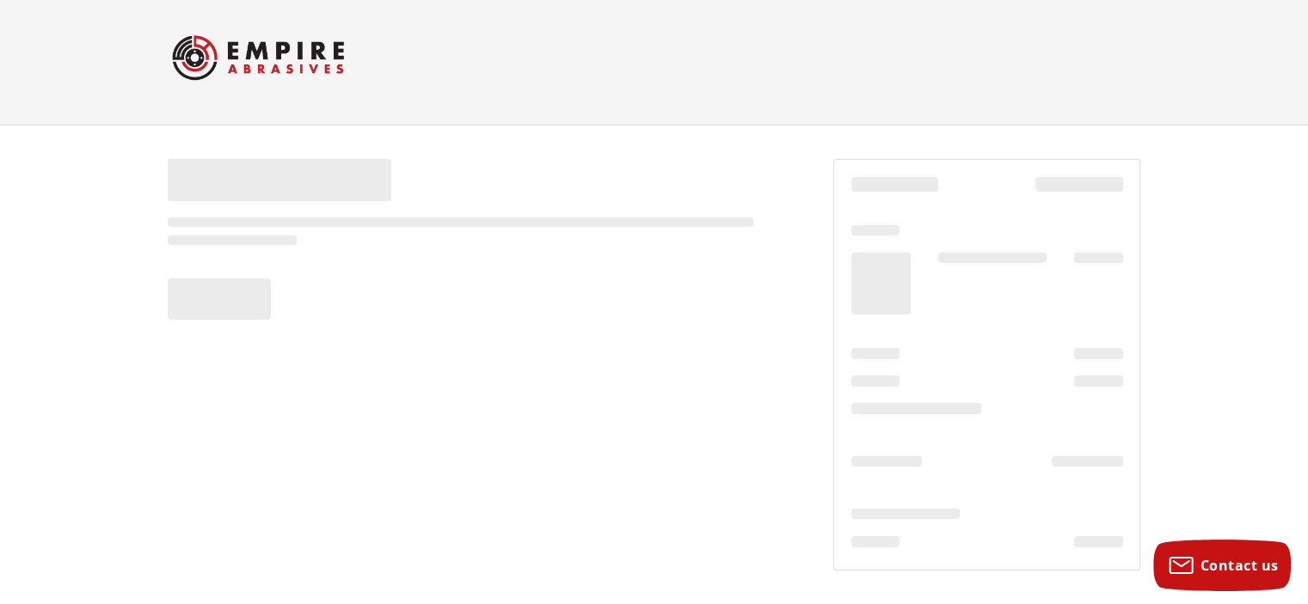
scroll to position [9, 0]
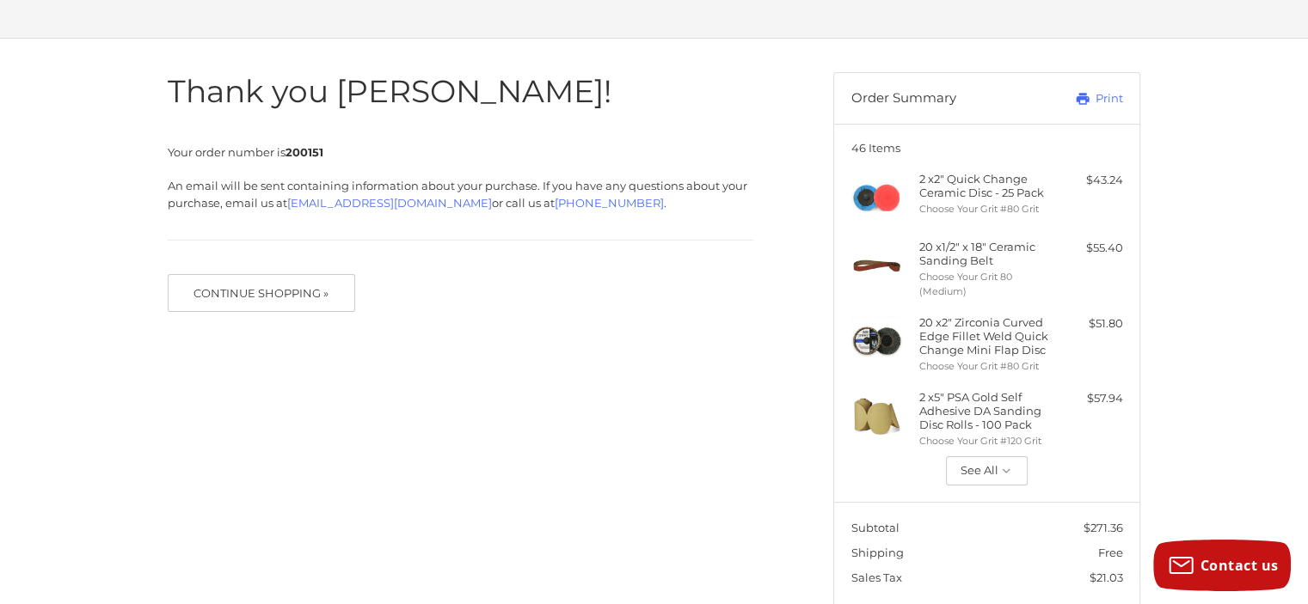
scroll to position [30, 0]
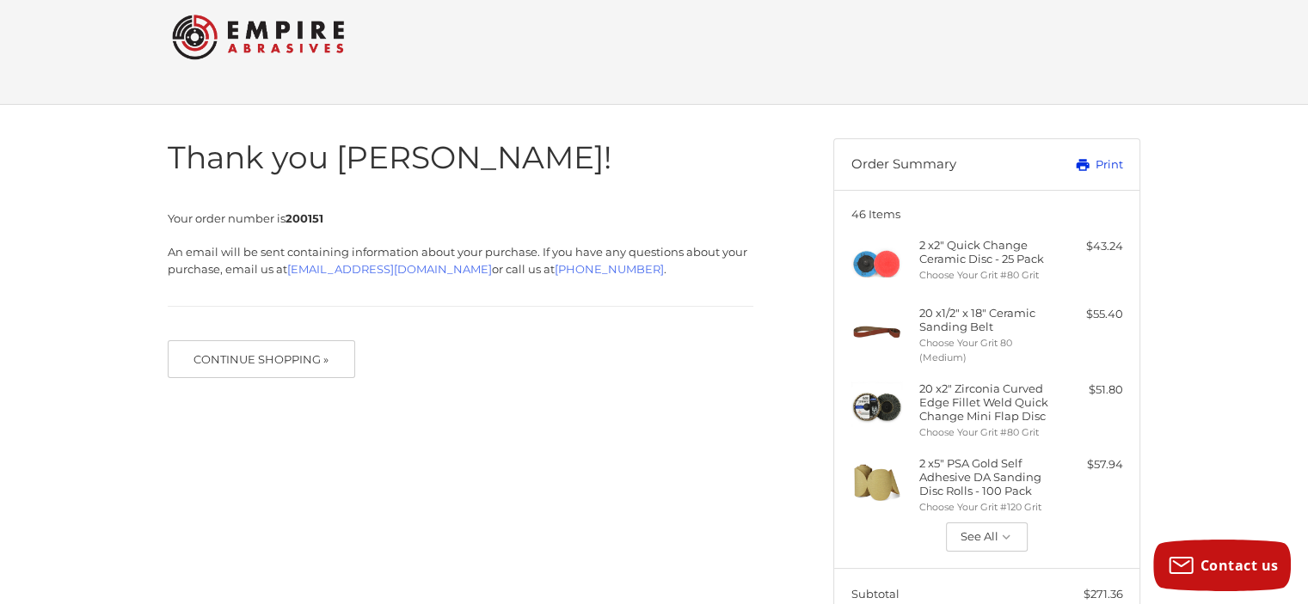
click at [1111, 165] on link "Print" at bounding box center [1079, 164] width 85 height 17
